Goal: Find specific page/section: Find specific page/section

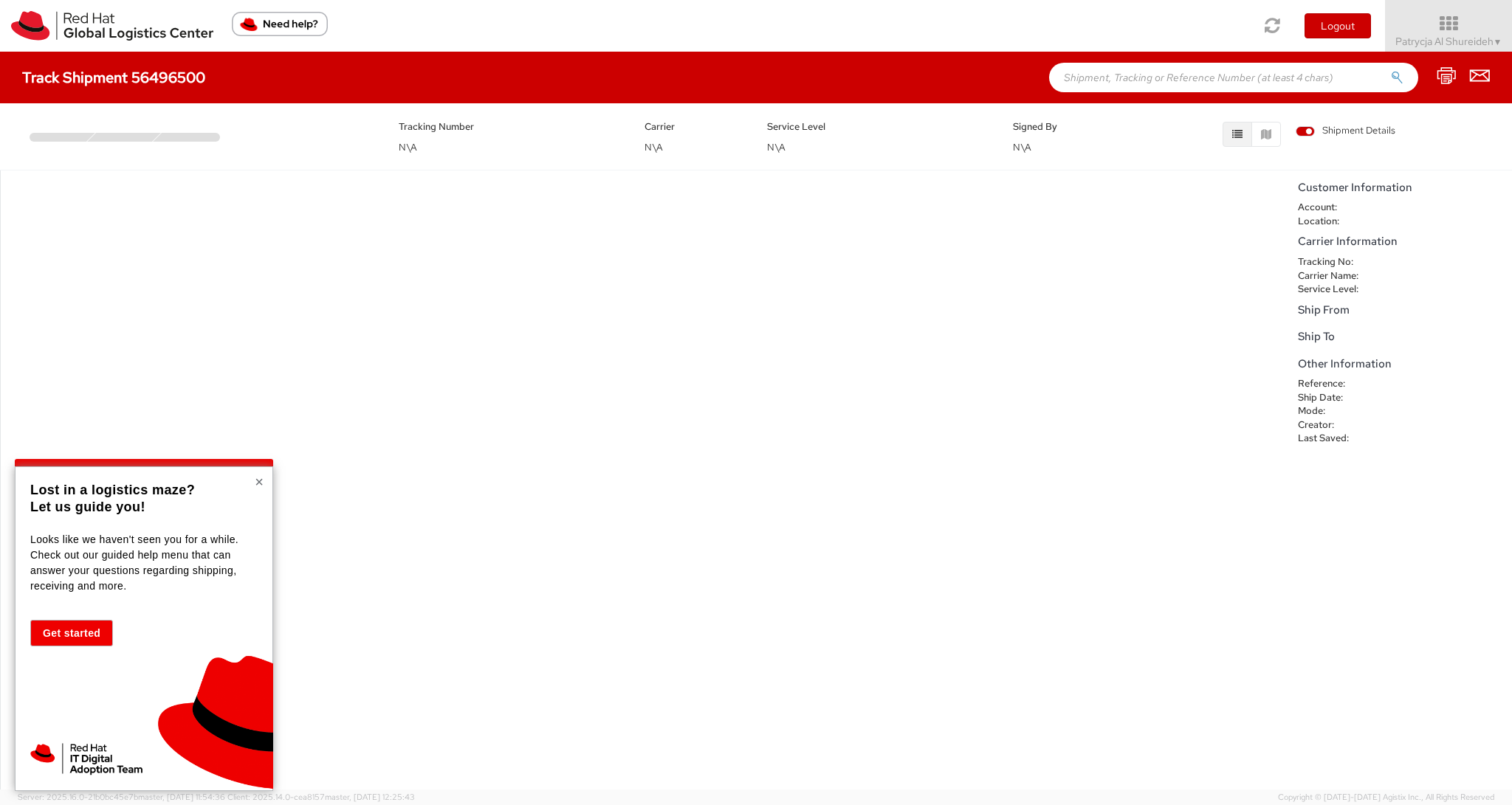
click at [260, 482] on button "×" at bounding box center [259, 482] width 9 height 15
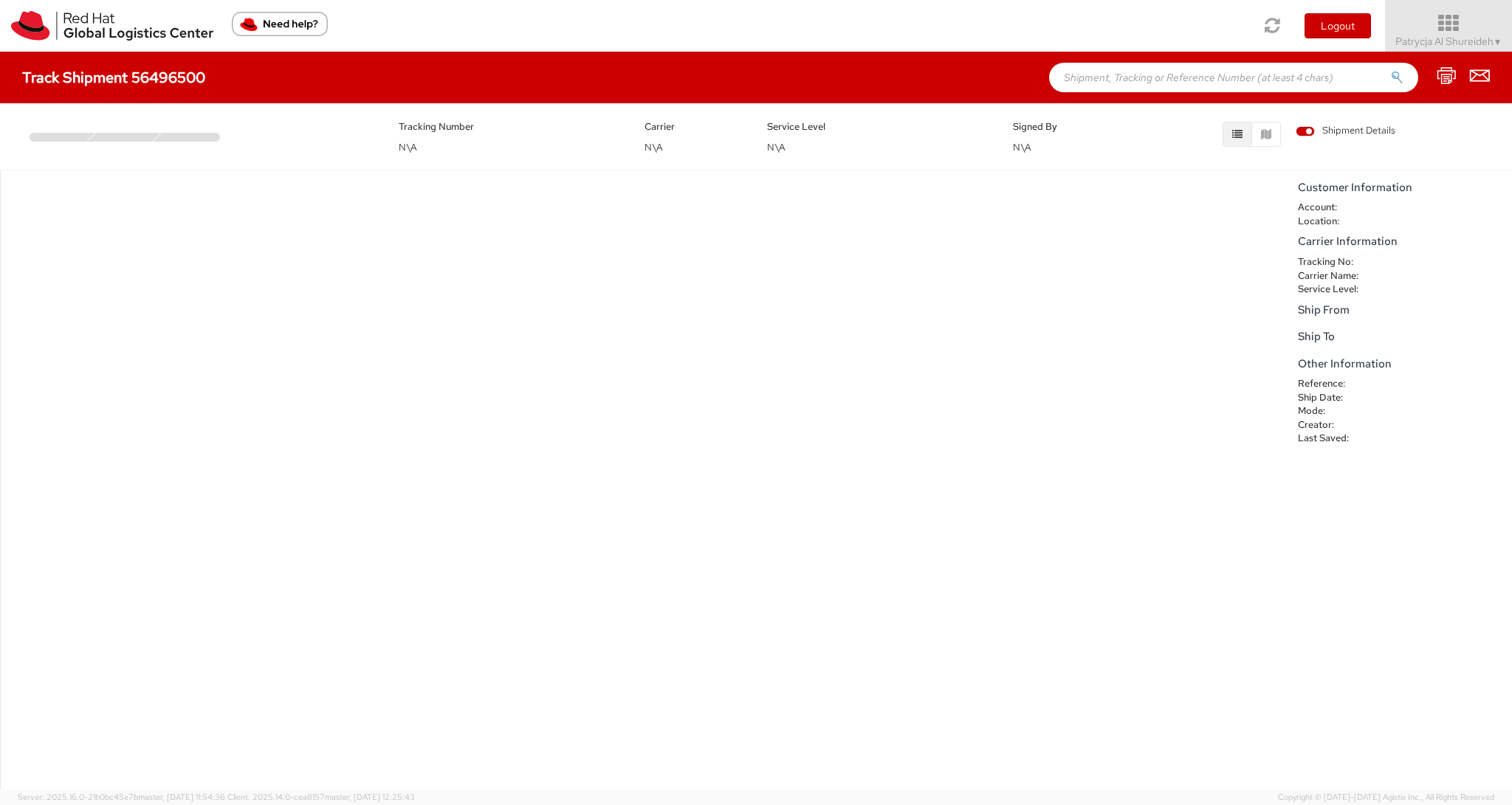
click at [1467, 25] on icon at bounding box center [1448, 23] width 146 height 21
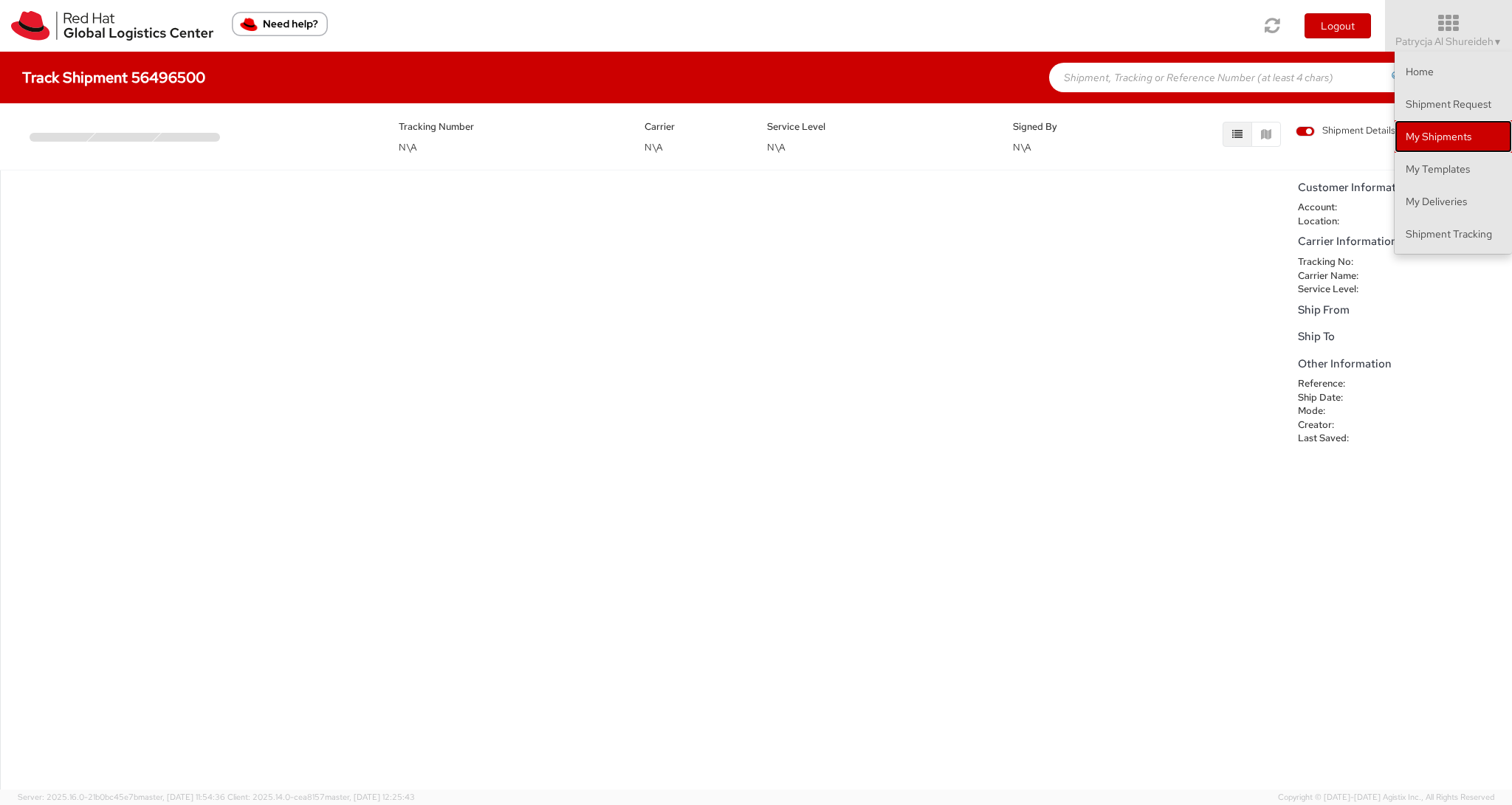
click at [1449, 140] on link "My Shipments" at bounding box center [1454, 136] width 117 height 33
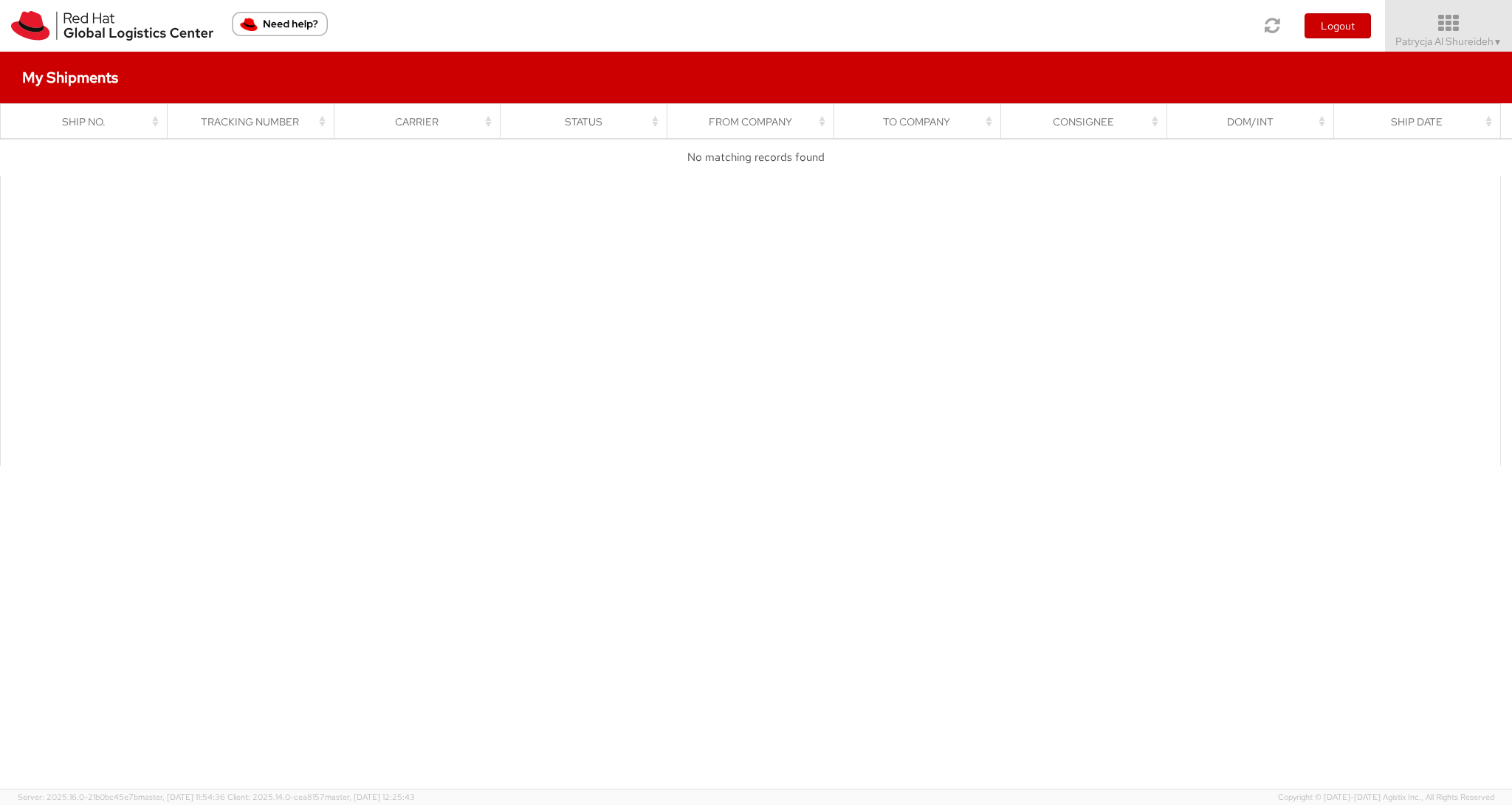
click at [1428, 31] on icon at bounding box center [1448, 23] width 146 height 21
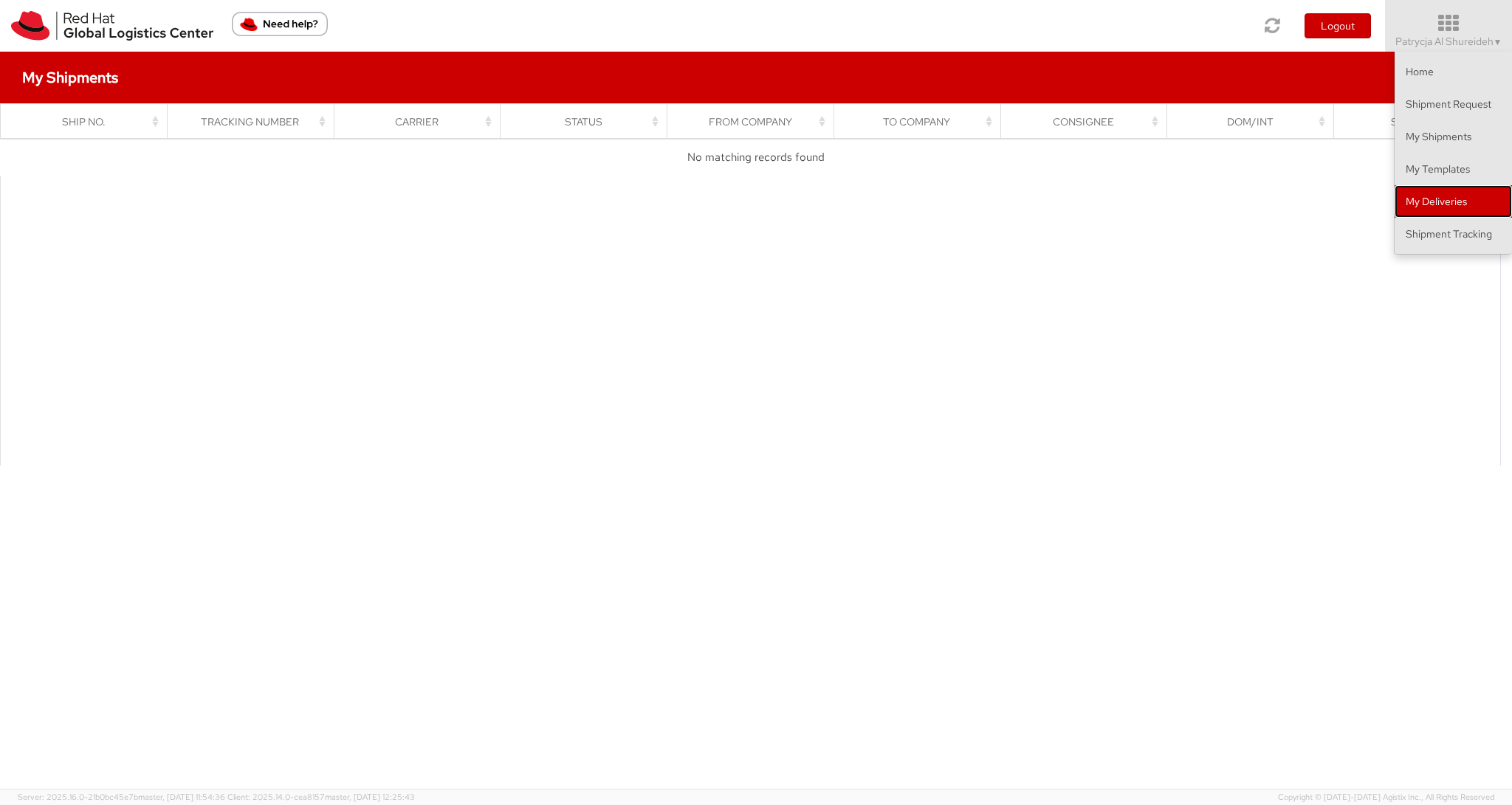
click at [1406, 193] on link "My Deliveries" at bounding box center [1454, 201] width 117 height 33
